Goal: Obtain resource: Download file/media

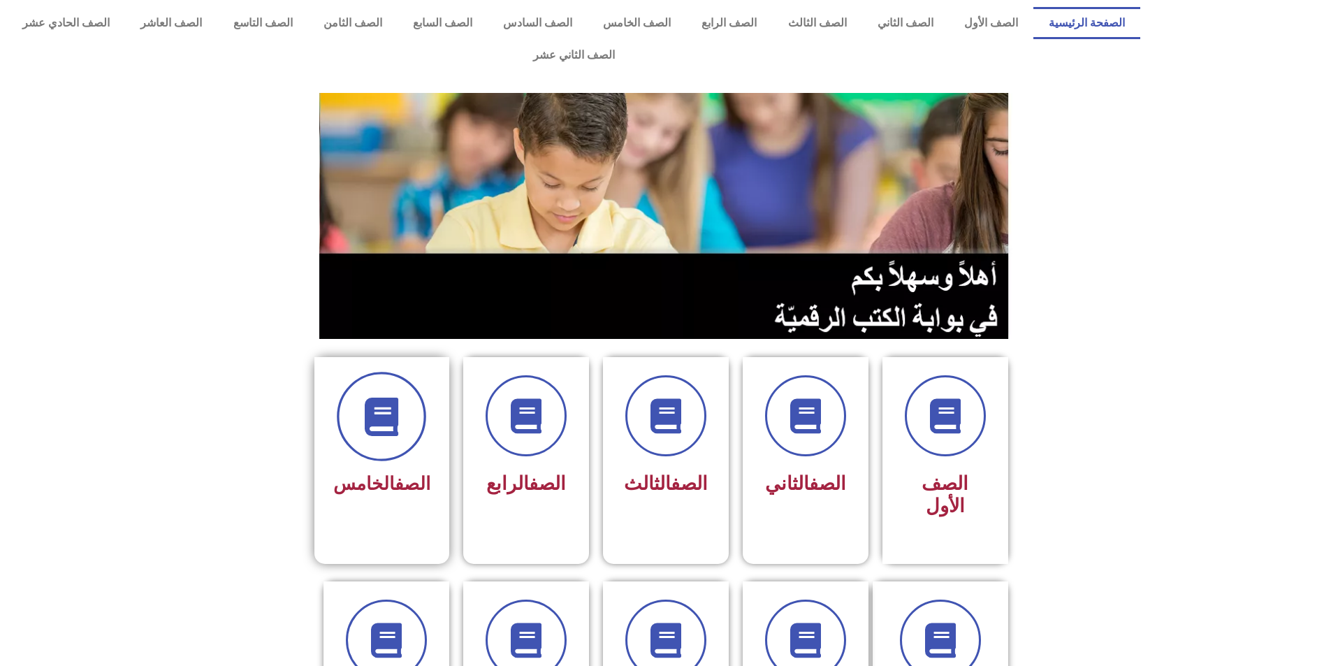
click at [416, 401] on span at bounding box center [381, 416] width 89 height 89
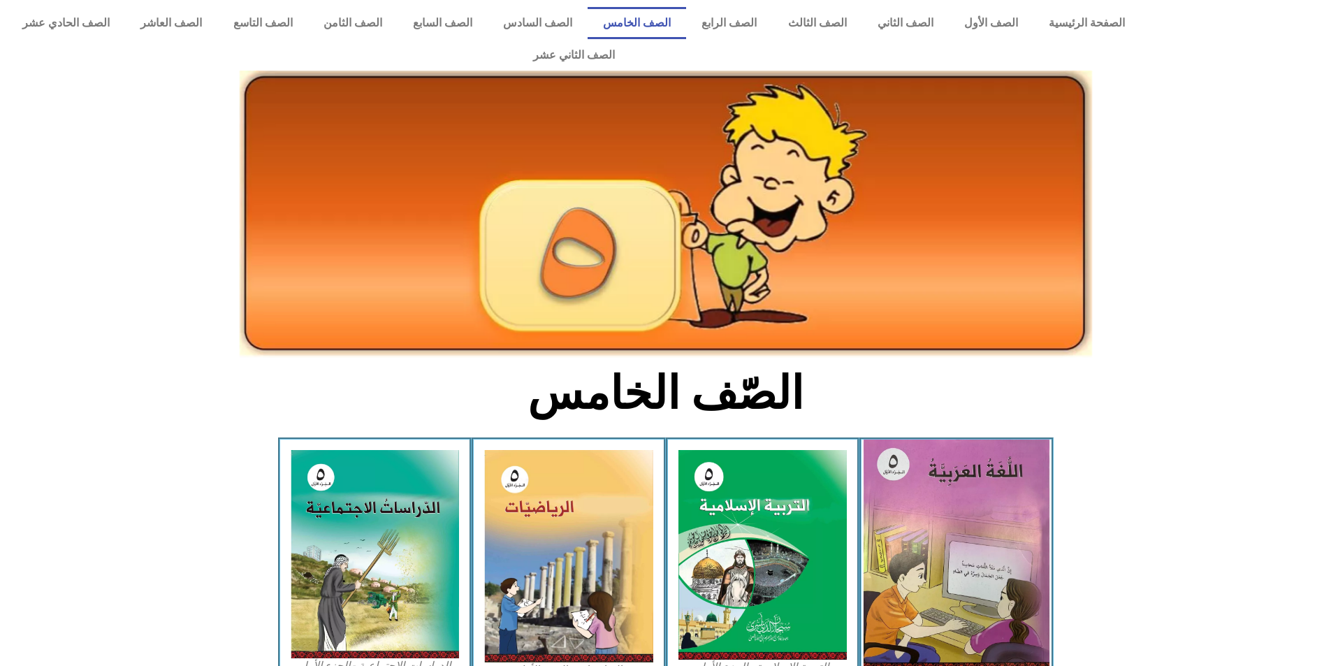
click at [960, 504] on img at bounding box center [956, 555] width 186 height 232
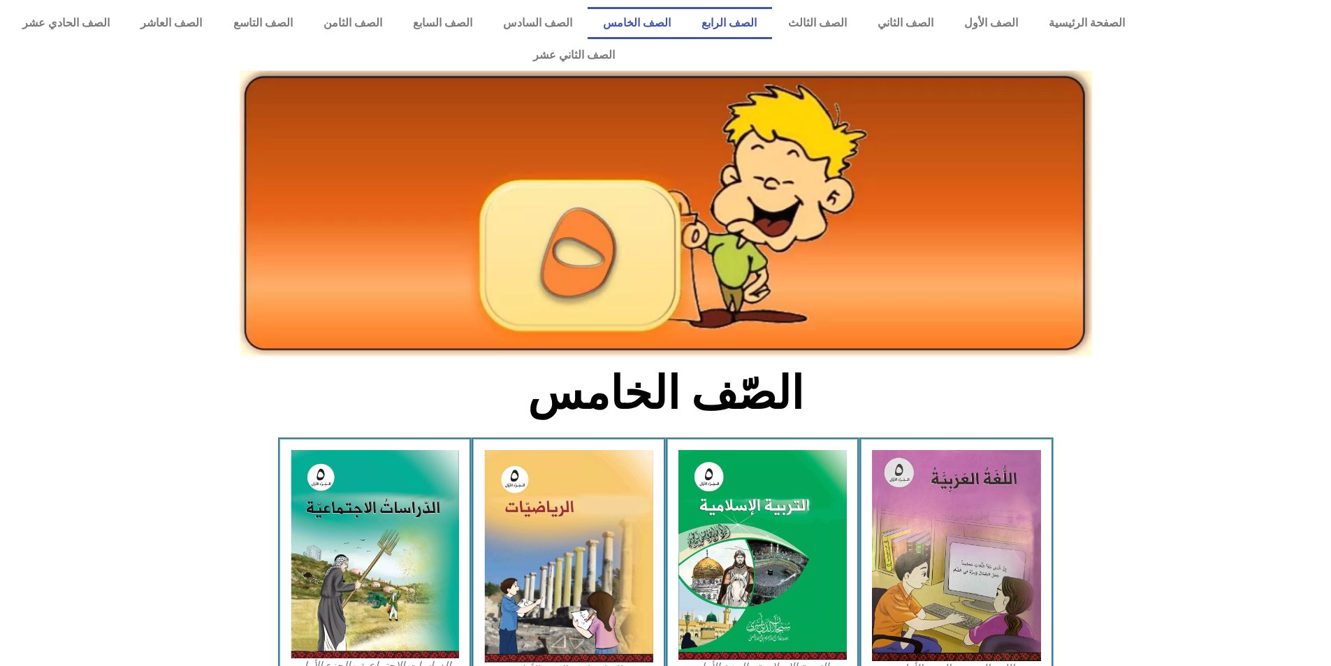
click at [752, 20] on link "الصف الرابع" at bounding box center [729, 23] width 86 height 32
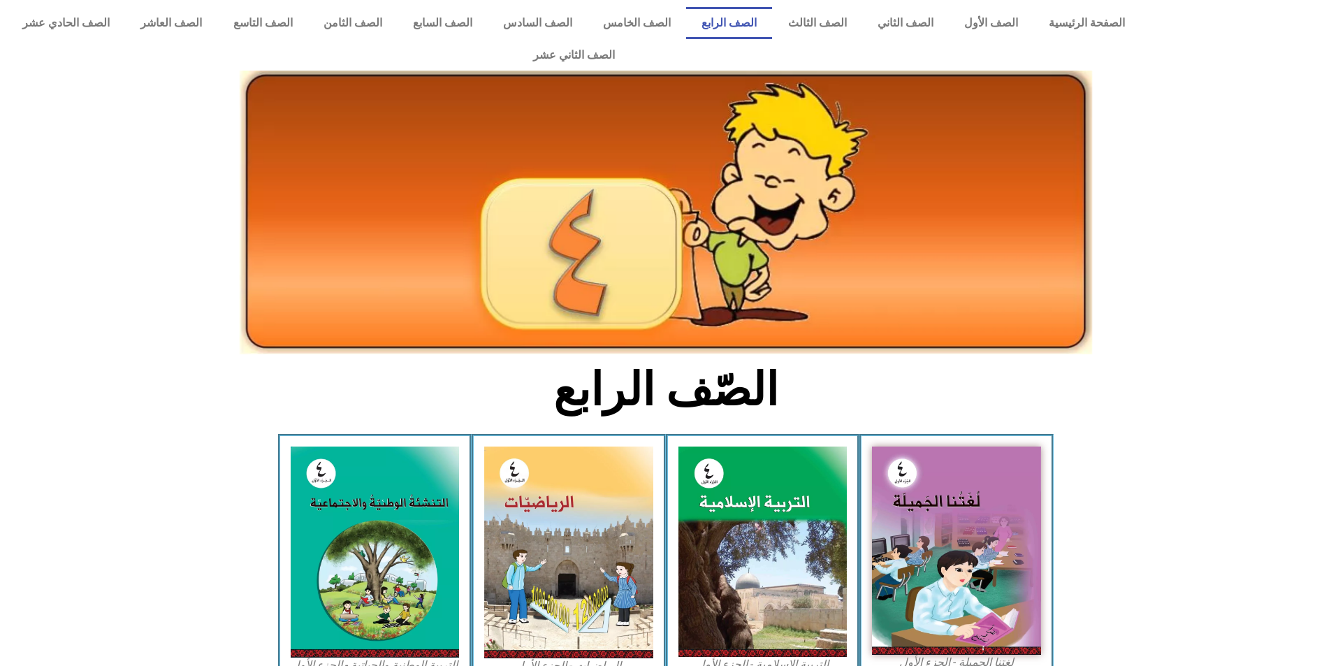
click at [922, 487] on img at bounding box center [956, 550] width 169 height 208
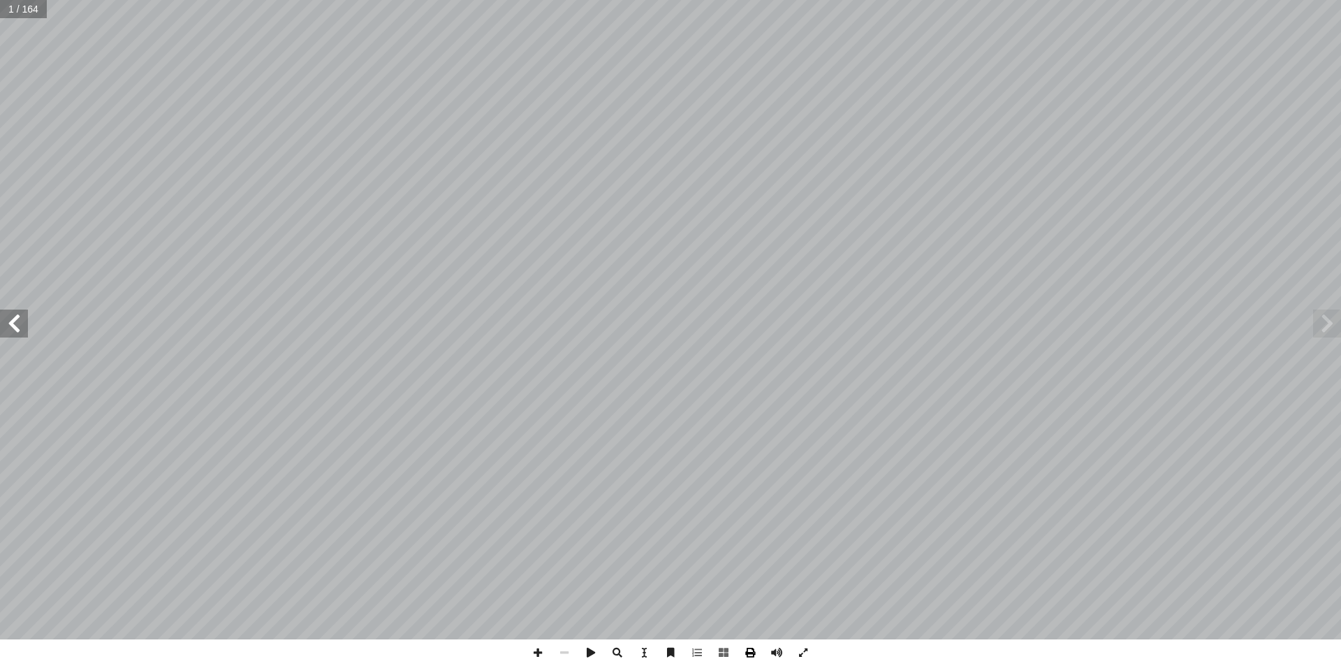
click at [747, 655] on span at bounding box center [750, 652] width 27 height 27
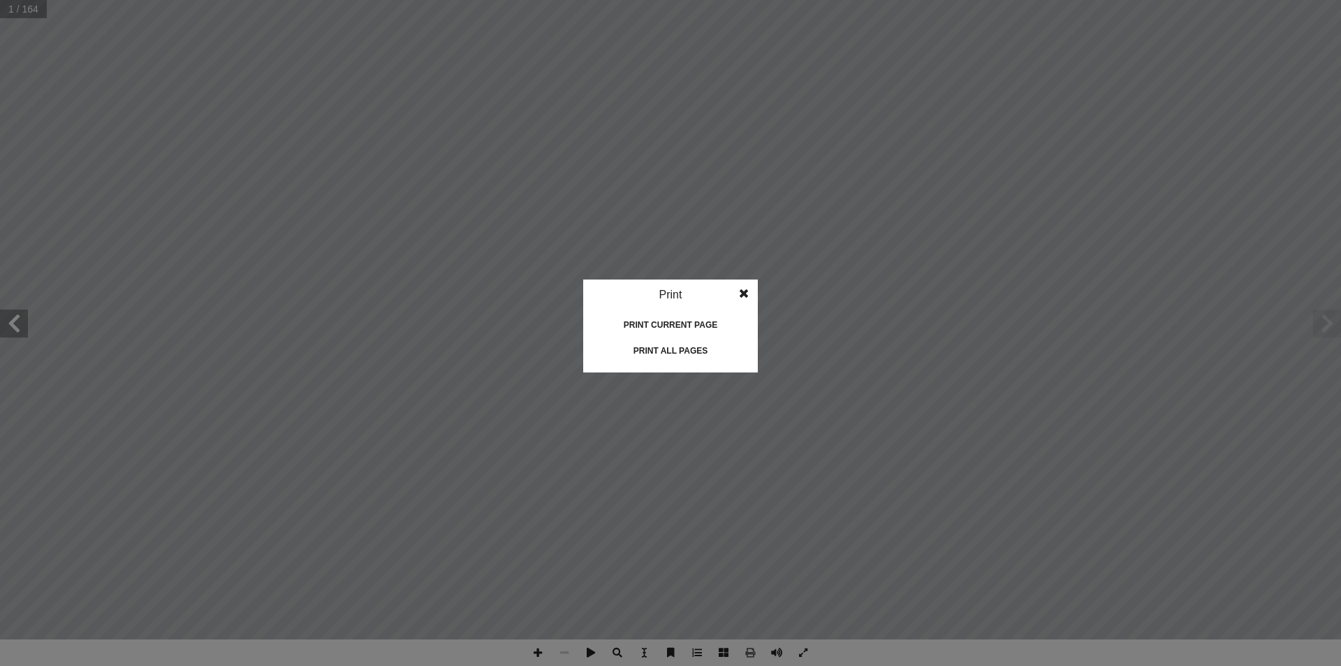
click at [669, 353] on div "Print all pages" at bounding box center [671, 350] width 140 height 22
